Goal: Task Accomplishment & Management: Use online tool/utility

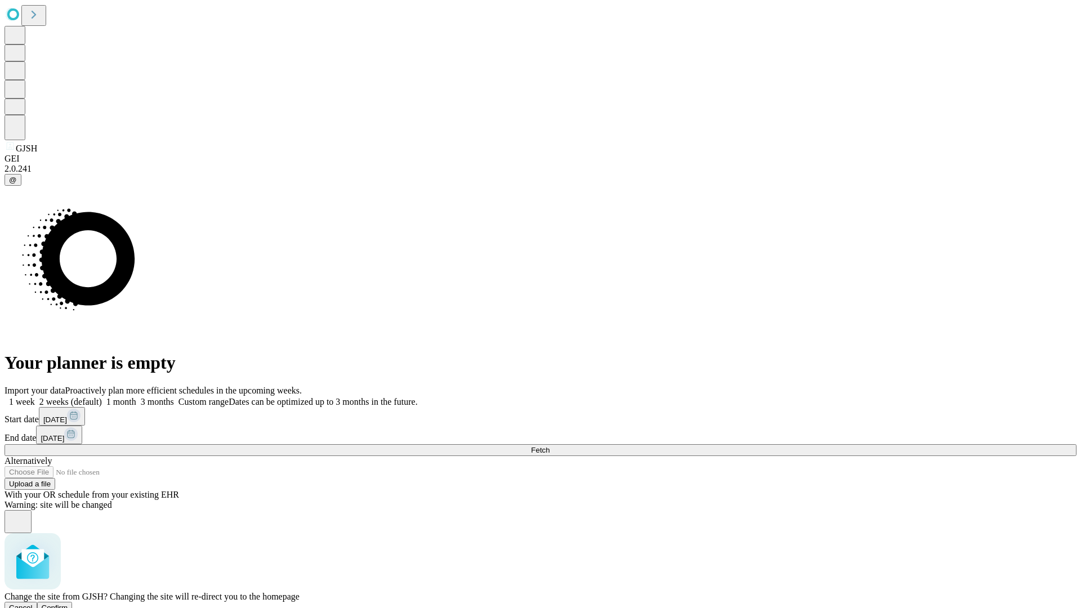
click at [68, 604] on span "Confirm" at bounding box center [55, 608] width 26 height 8
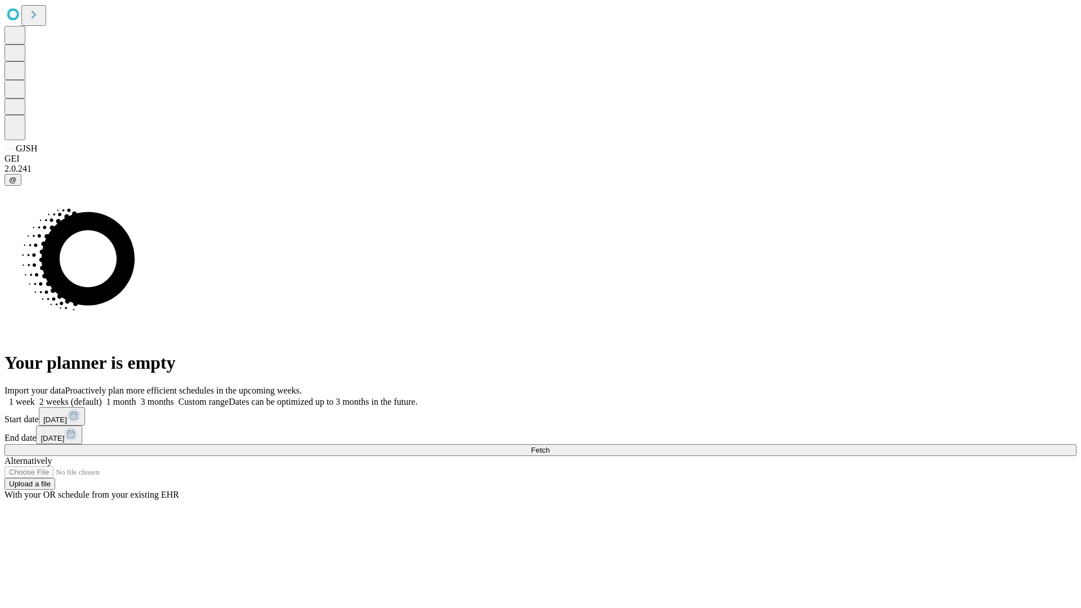
click at [136, 397] on label "1 month" at bounding box center [119, 402] width 34 height 10
click at [550, 446] on span "Fetch" at bounding box center [540, 450] width 19 height 8
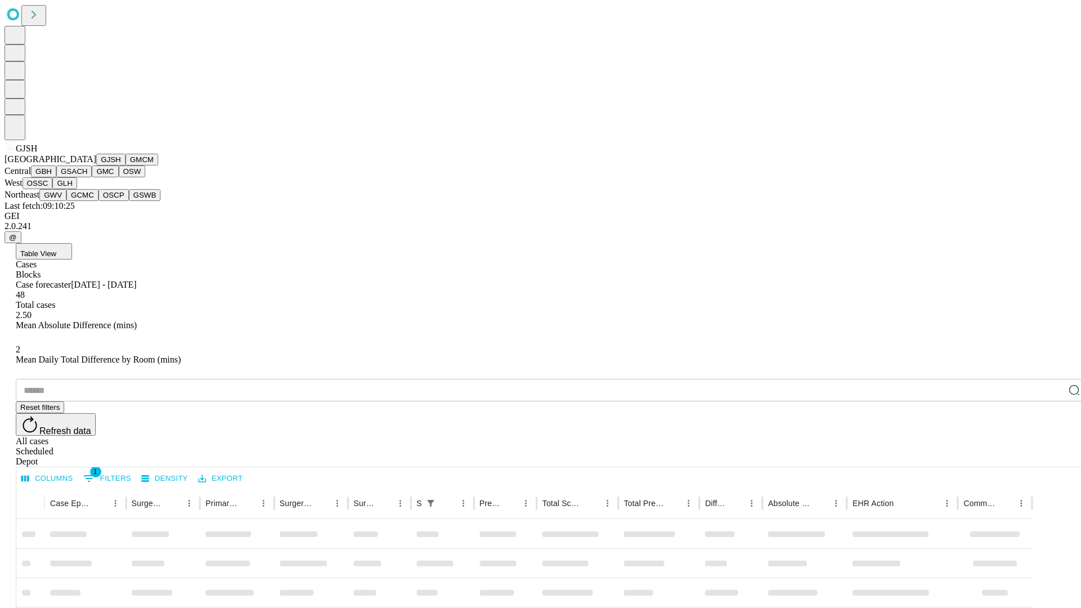
click at [126, 166] on button "GMCM" at bounding box center [142, 160] width 33 height 12
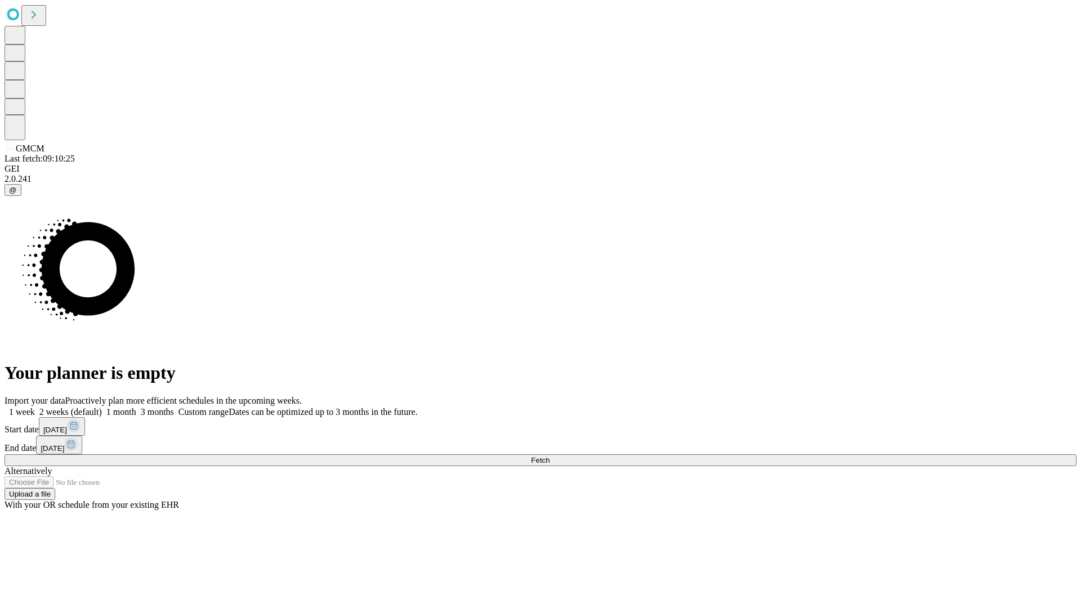
click at [136, 407] on label "1 month" at bounding box center [119, 412] width 34 height 10
click at [550, 456] on span "Fetch" at bounding box center [540, 460] width 19 height 8
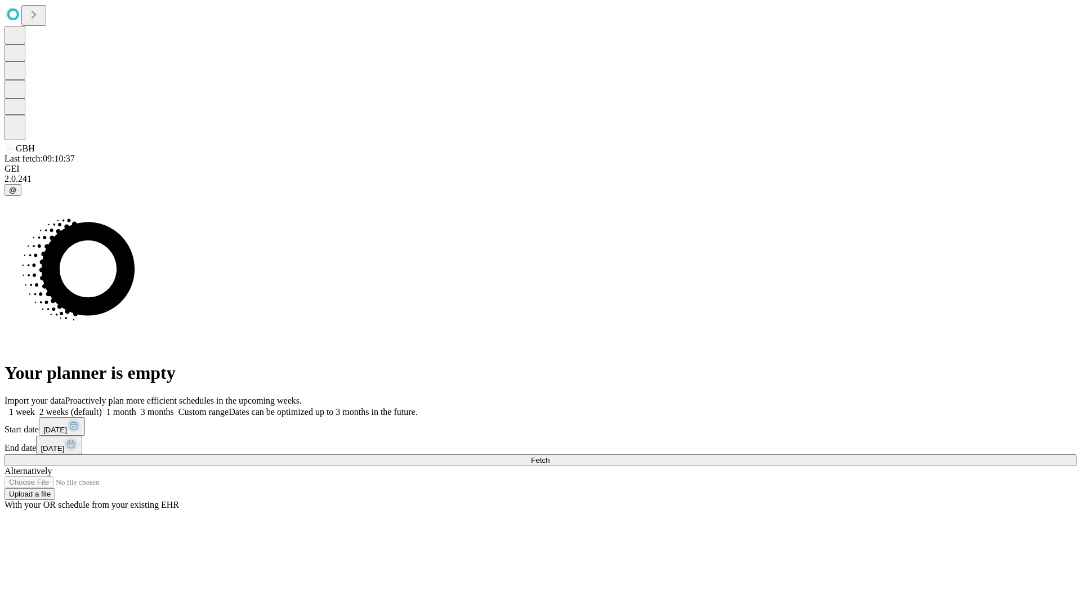
click at [136, 407] on label "1 month" at bounding box center [119, 412] width 34 height 10
click at [550, 456] on span "Fetch" at bounding box center [540, 460] width 19 height 8
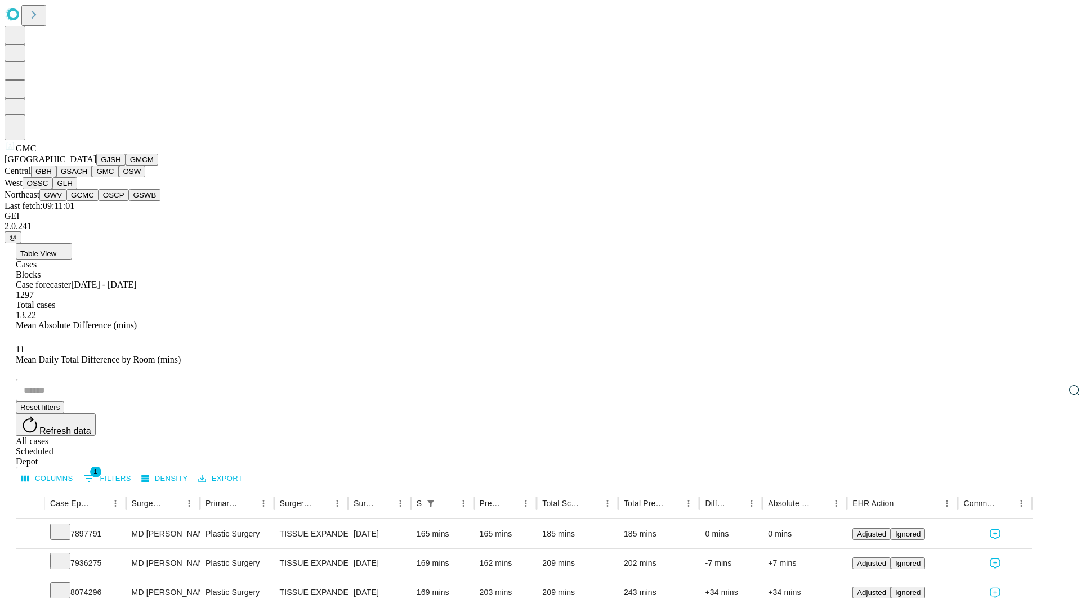
click at [119, 177] on button "OSW" at bounding box center [132, 172] width 27 height 12
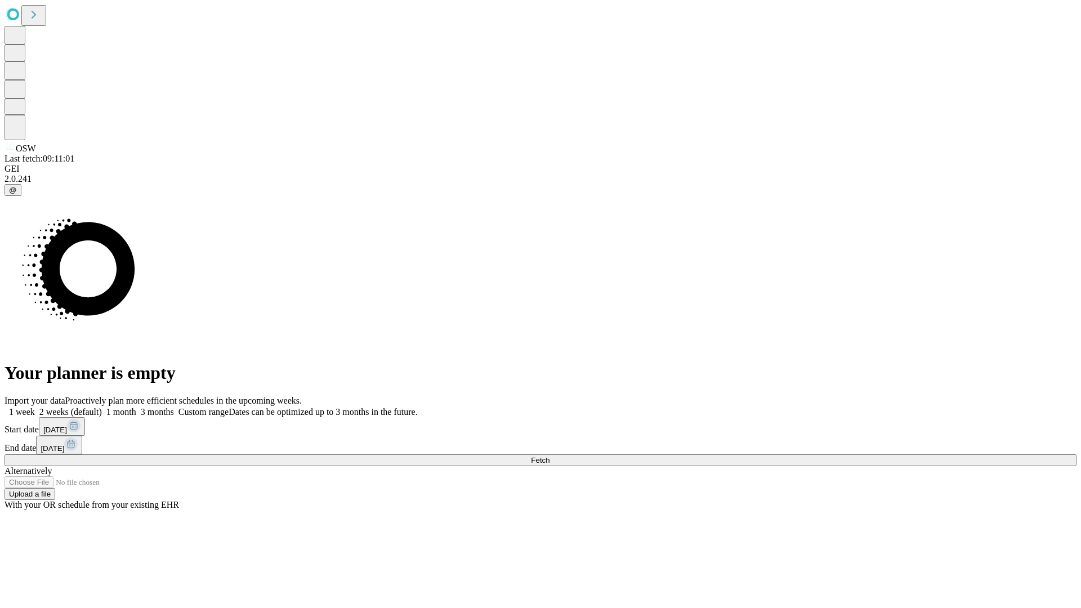
click at [136, 407] on label "1 month" at bounding box center [119, 412] width 34 height 10
click at [550, 456] on span "Fetch" at bounding box center [540, 460] width 19 height 8
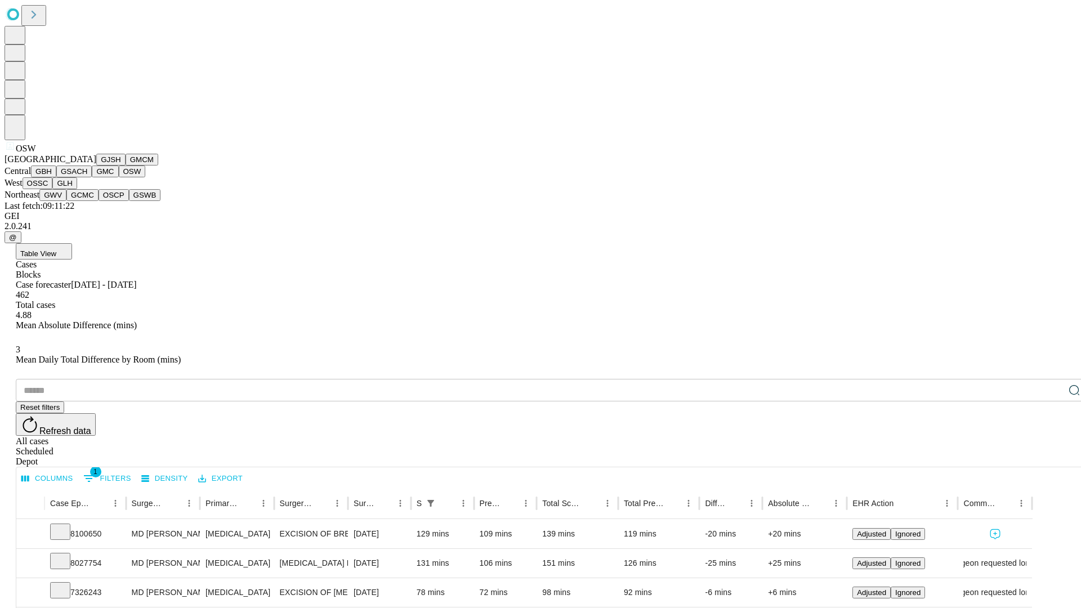
click at [53, 189] on button "OSSC" at bounding box center [38, 183] width 30 height 12
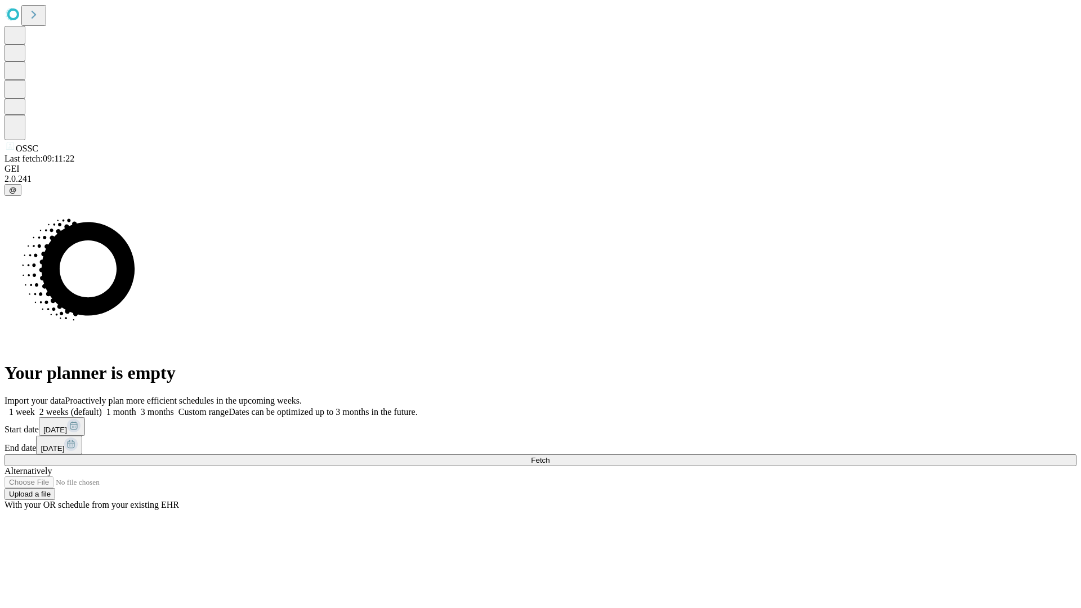
click at [550, 456] on span "Fetch" at bounding box center [540, 460] width 19 height 8
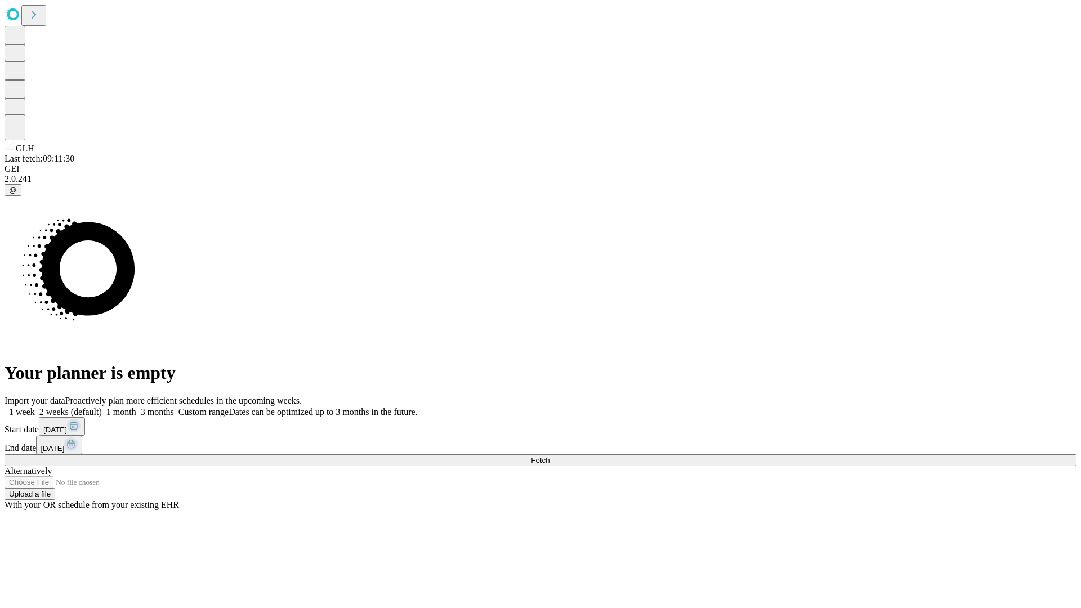
click at [136, 407] on label "1 month" at bounding box center [119, 412] width 34 height 10
click at [550, 456] on span "Fetch" at bounding box center [540, 460] width 19 height 8
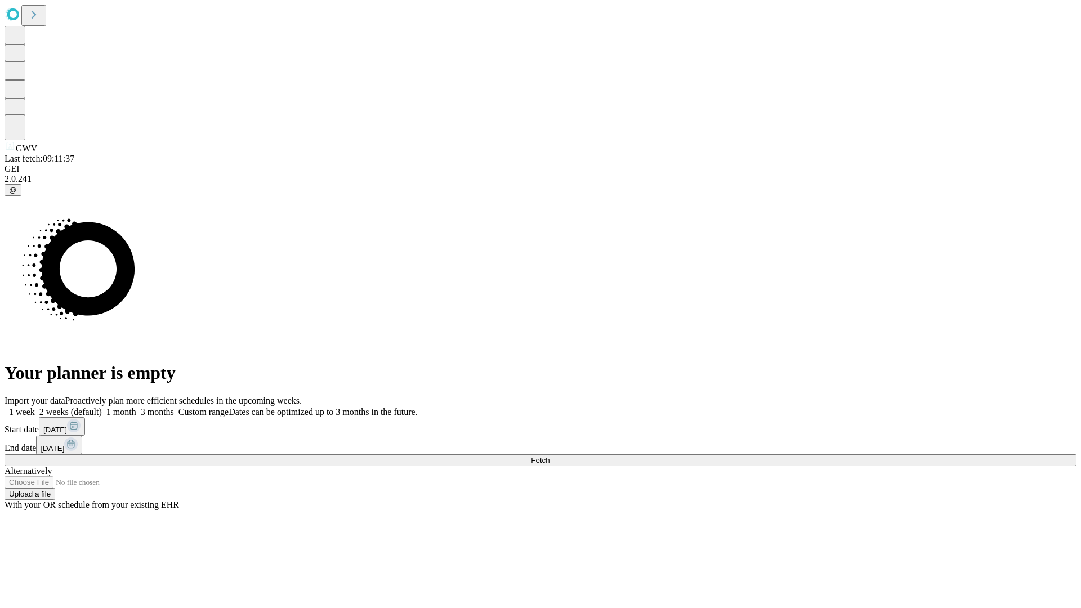
click at [136, 407] on label "1 month" at bounding box center [119, 412] width 34 height 10
click at [550, 456] on span "Fetch" at bounding box center [540, 460] width 19 height 8
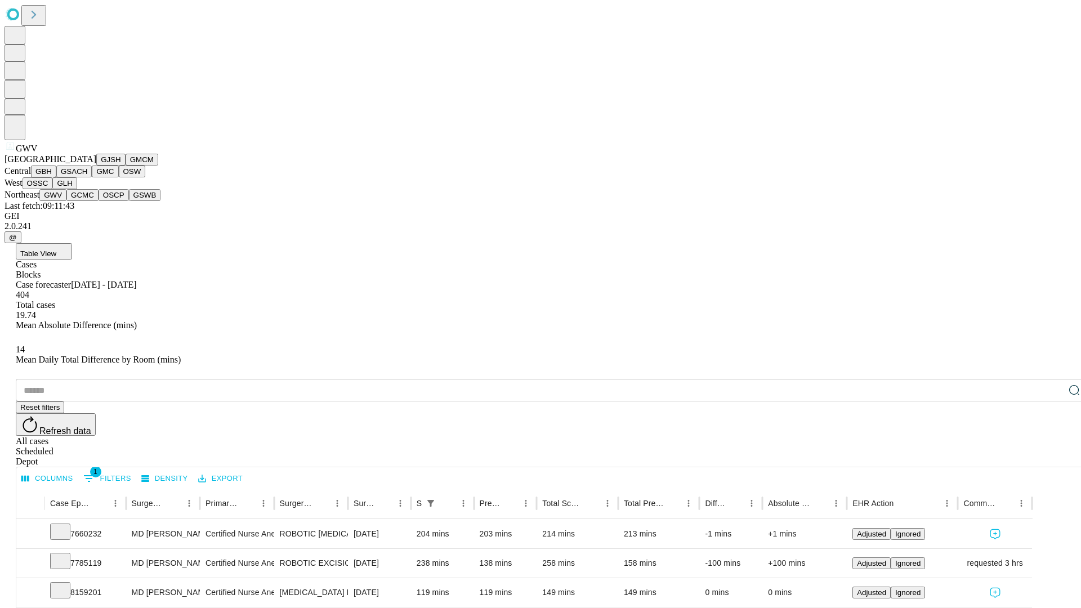
click at [87, 201] on button "GCMC" at bounding box center [82, 195] width 32 height 12
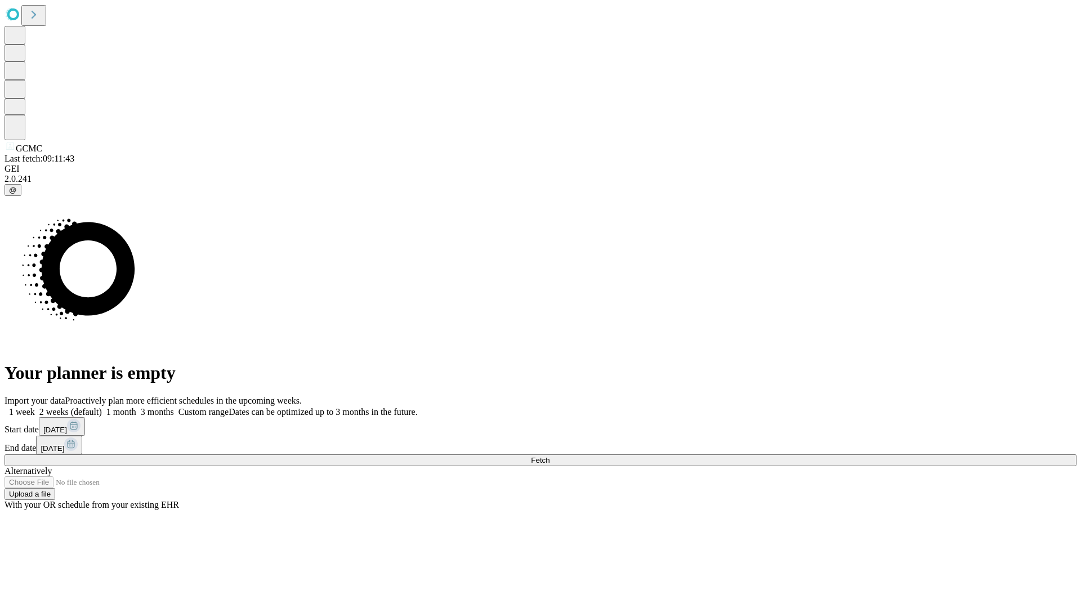
click at [136, 407] on label "1 month" at bounding box center [119, 412] width 34 height 10
click at [550, 456] on span "Fetch" at bounding box center [540, 460] width 19 height 8
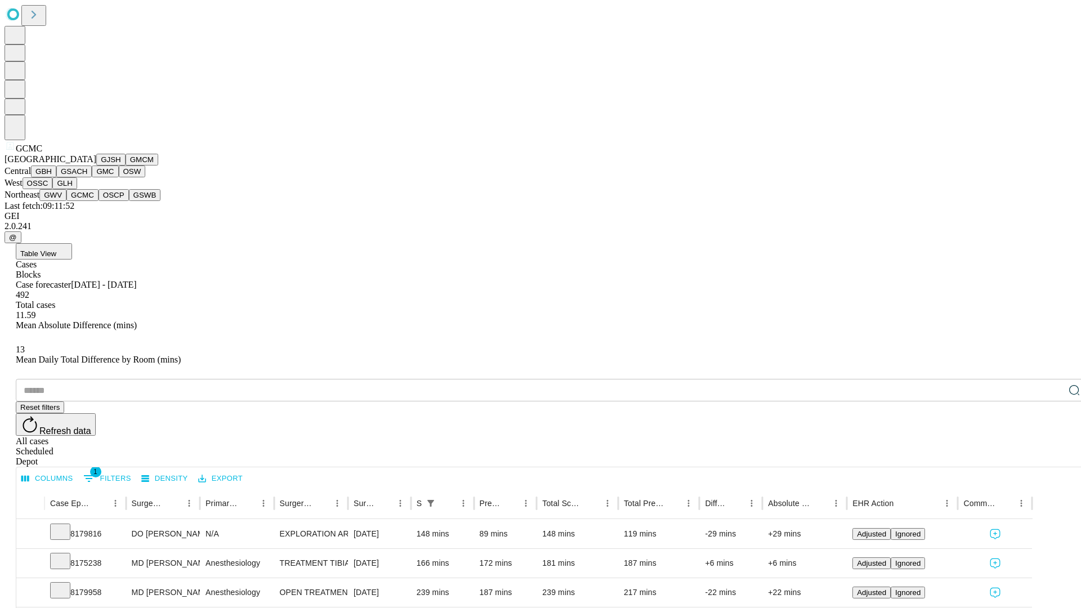
click at [99, 201] on button "OSCP" at bounding box center [114, 195] width 30 height 12
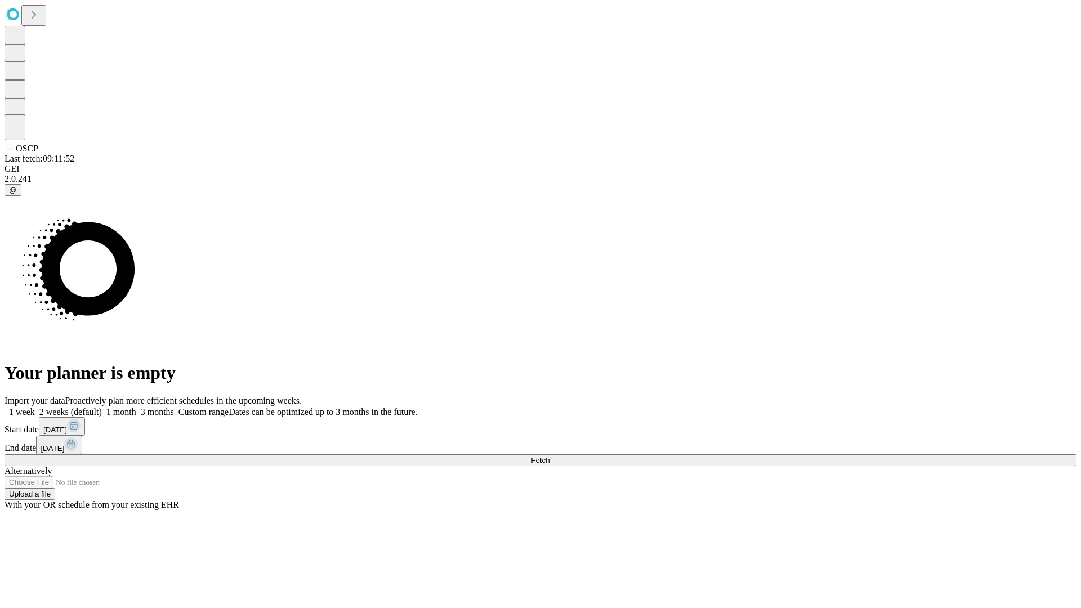
click at [136, 407] on label "1 month" at bounding box center [119, 412] width 34 height 10
click at [550, 456] on span "Fetch" at bounding box center [540, 460] width 19 height 8
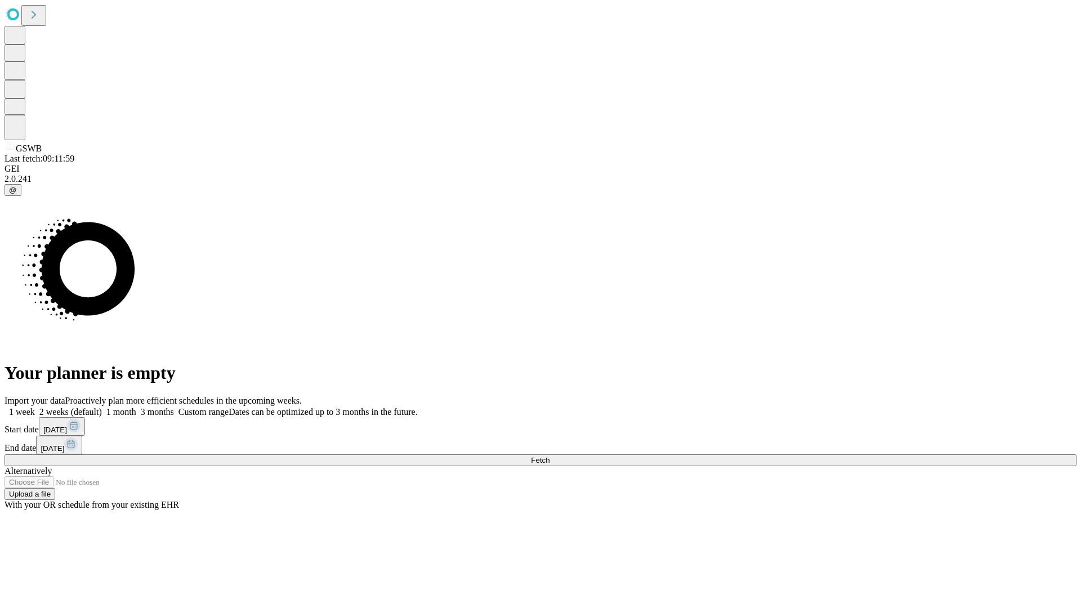
click at [136, 407] on label "1 month" at bounding box center [119, 412] width 34 height 10
click at [550, 456] on span "Fetch" at bounding box center [540, 460] width 19 height 8
